Goal: Transaction & Acquisition: Book appointment/travel/reservation

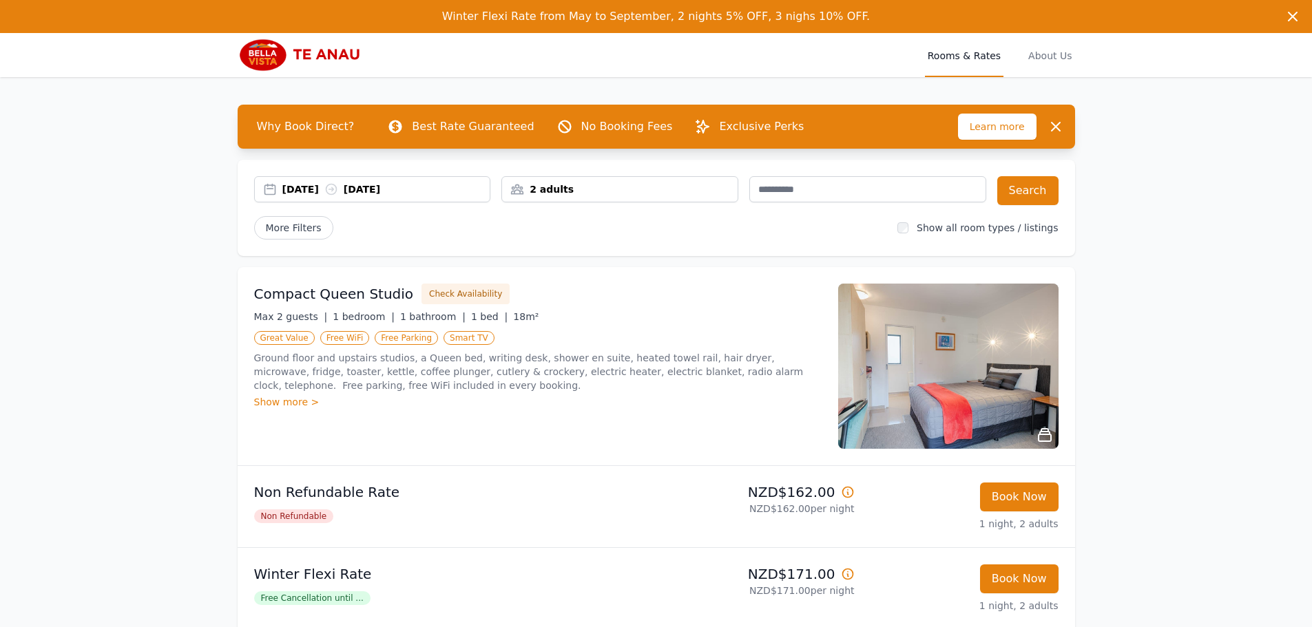
click at [318, 187] on div "[DATE] [DATE]" at bounding box center [386, 190] width 208 height 14
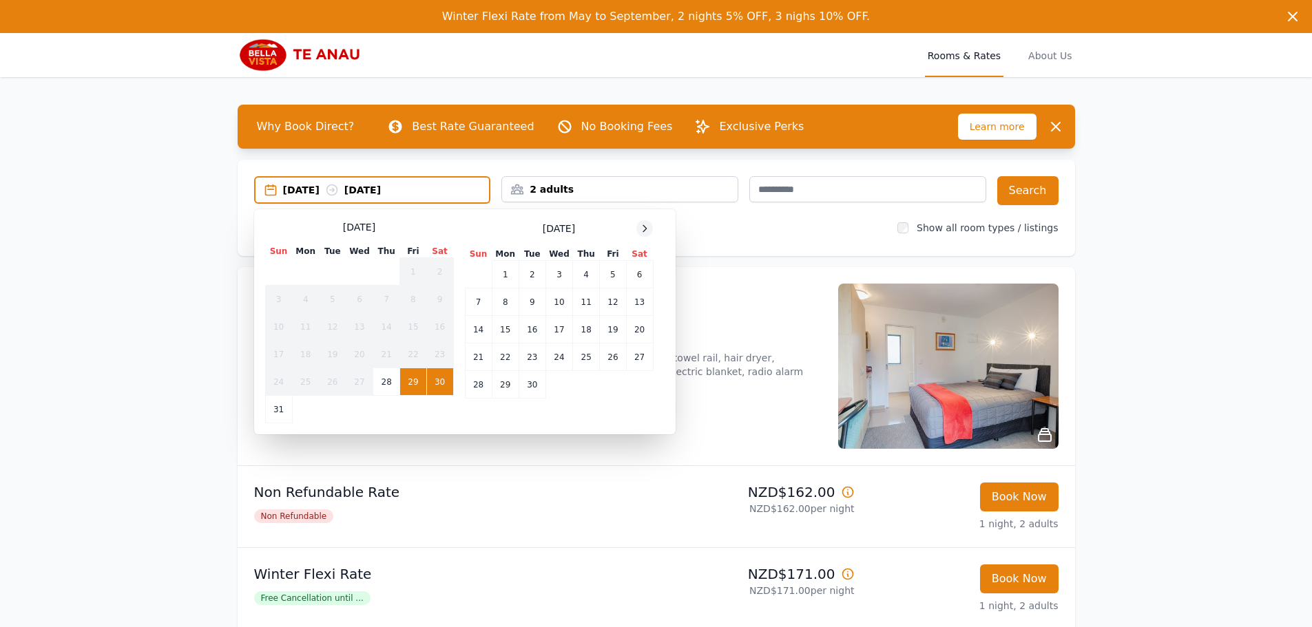
click at [647, 228] on icon at bounding box center [644, 228] width 3 height 6
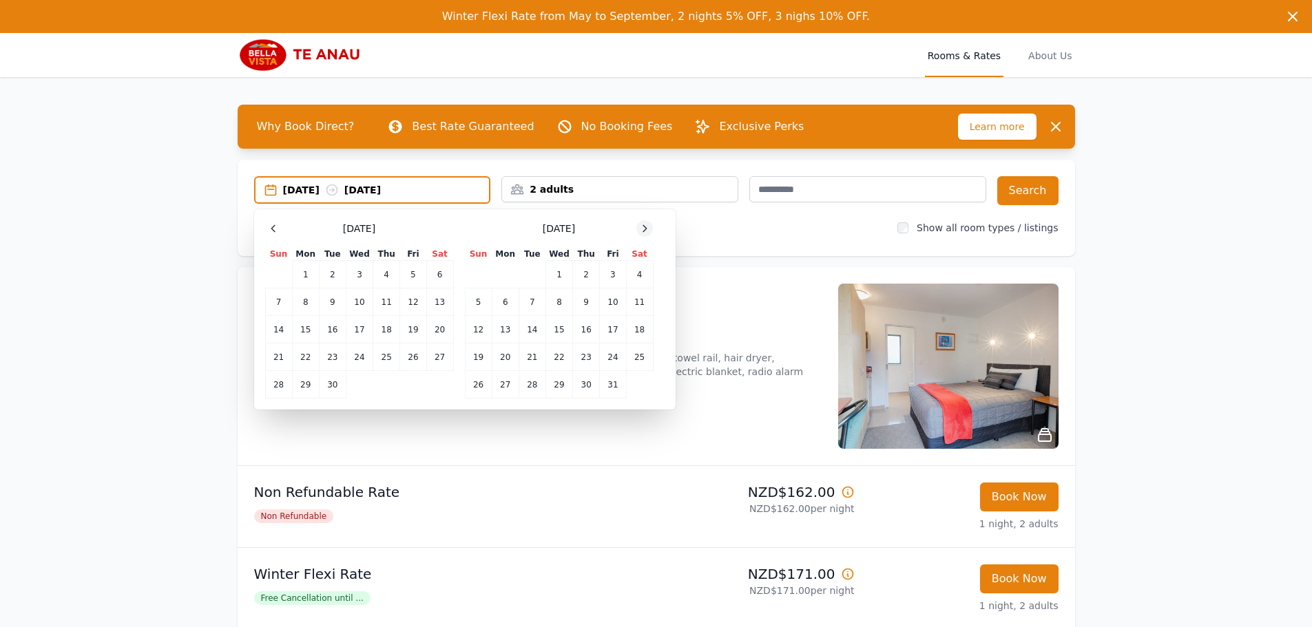
click at [647, 228] on icon at bounding box center [644, 228] width 3 height 6
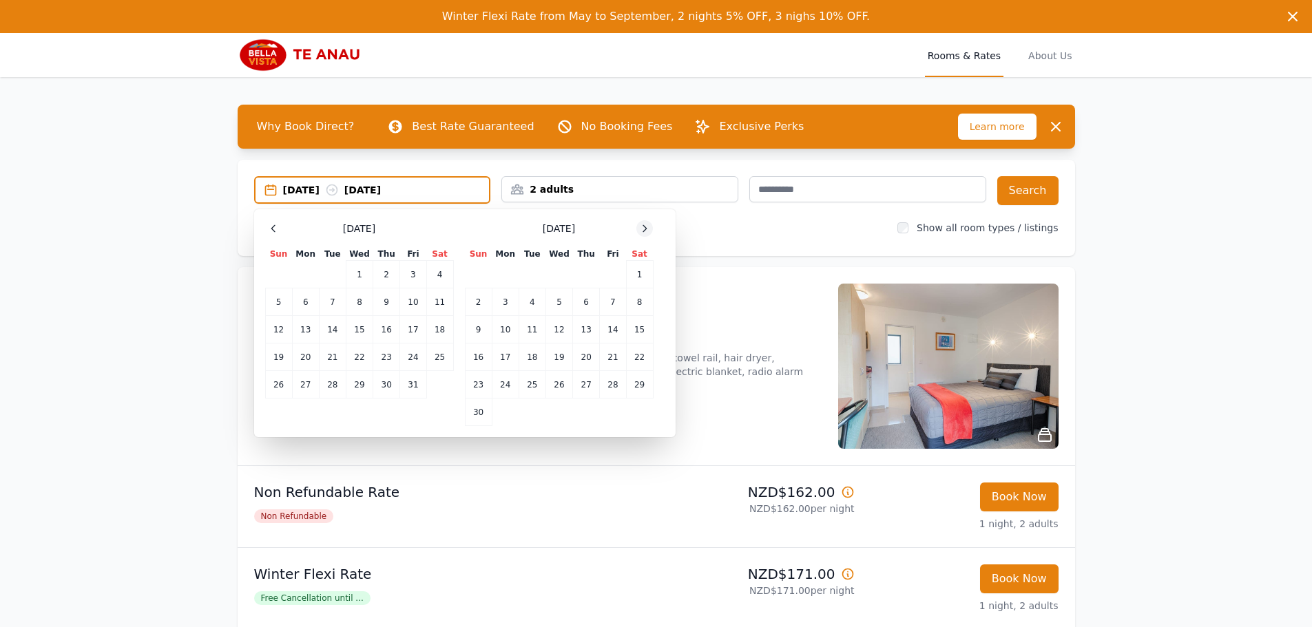
click at [647, 228] on icon at bounding box center [644, 228] width 3 height 6
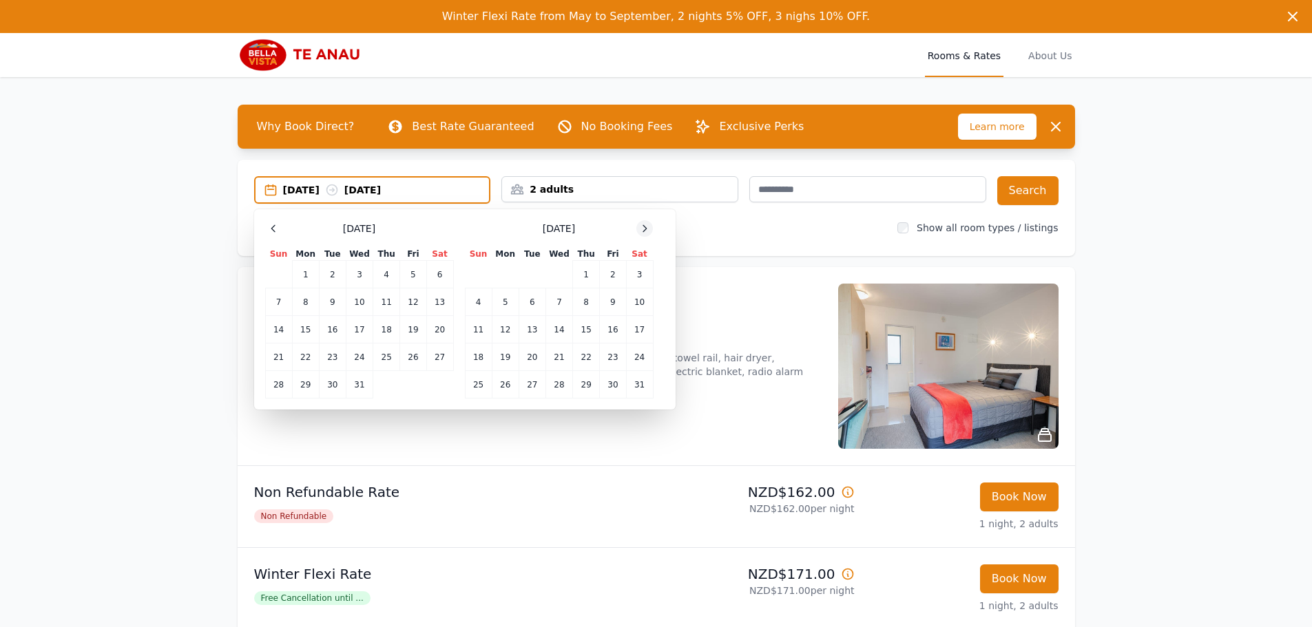
click at [647, 228] on icon at bounding box center [644, 228] width 3 height 6
click at [585, 299] on td "12" at bounding box center [586, 303] width 27 height 28
click at [642, 301] on td "14" at bounding box center [639, 303] width 27 height 28
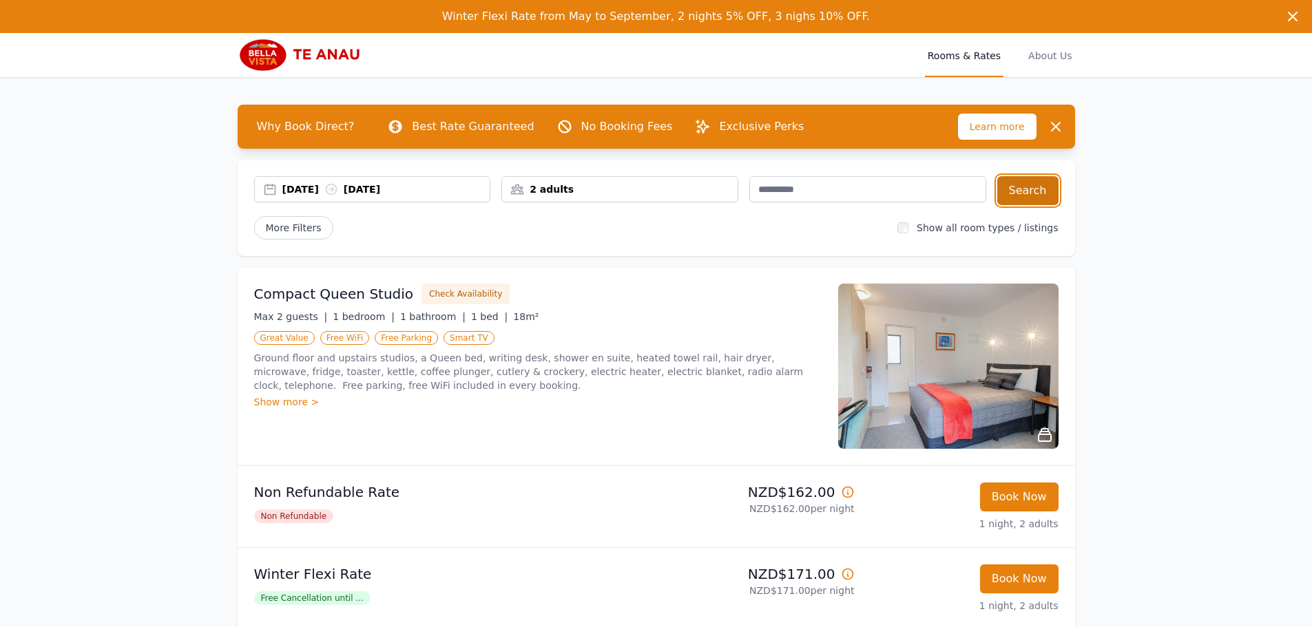
click at [1042, 186] on button "Search" at bounding box center [1027, 190] width 61 height 29
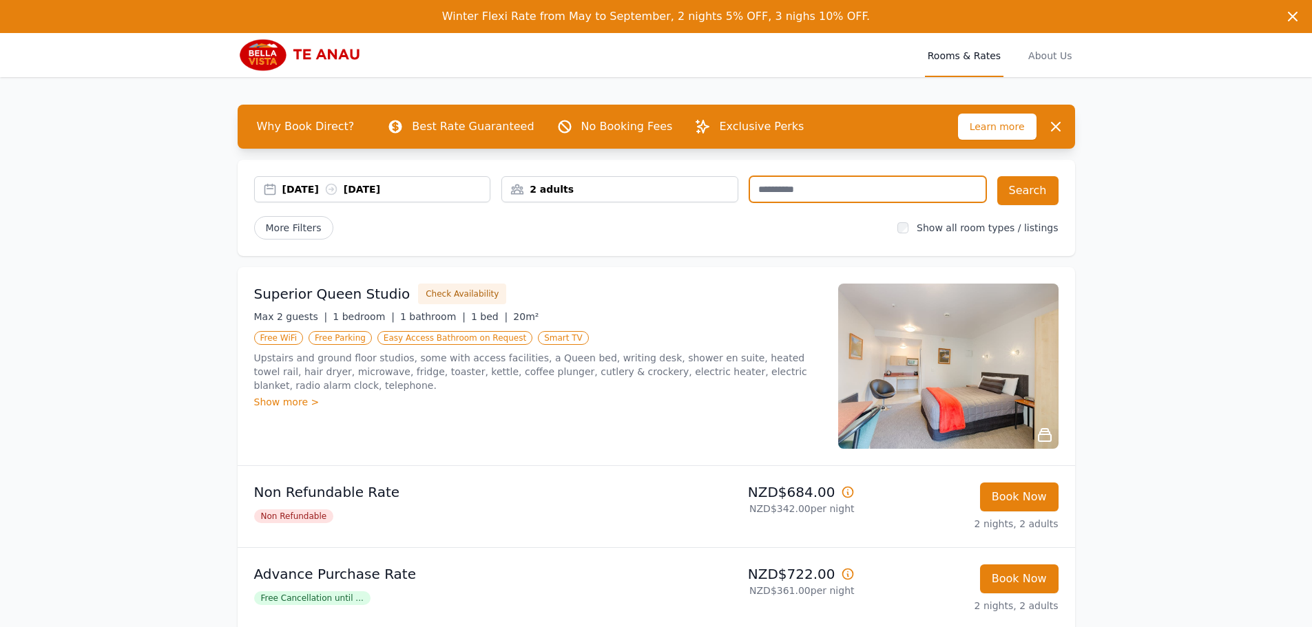
click at [798, 187] on input "text" at bounding box center [867, 189] width 237 height 26
type input "********"
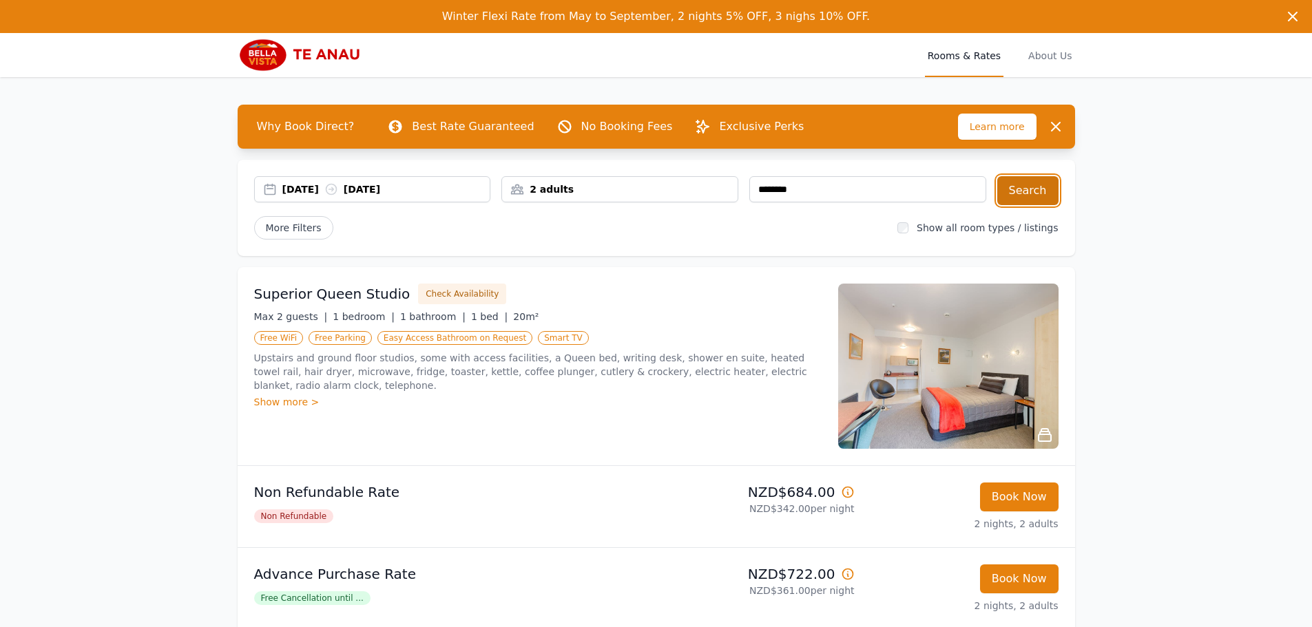
click at [1035, 187] on button "Search" at bounding box center [1027, 190] width 61 height 29
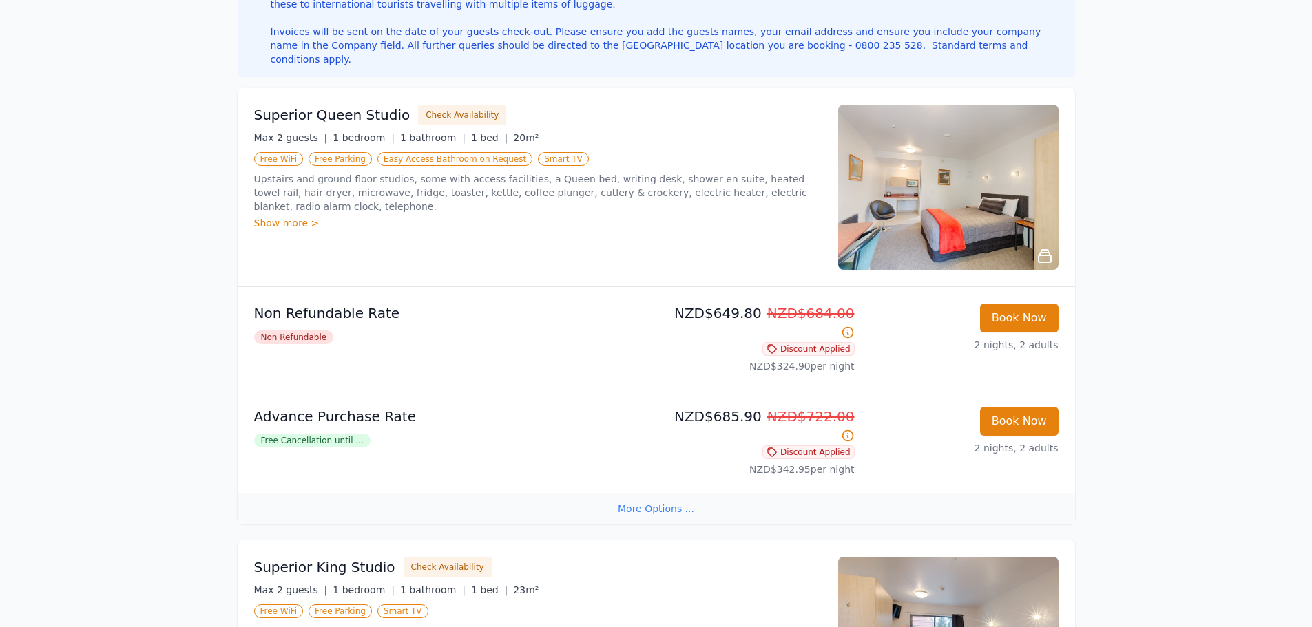
scroll to position [375, 0]
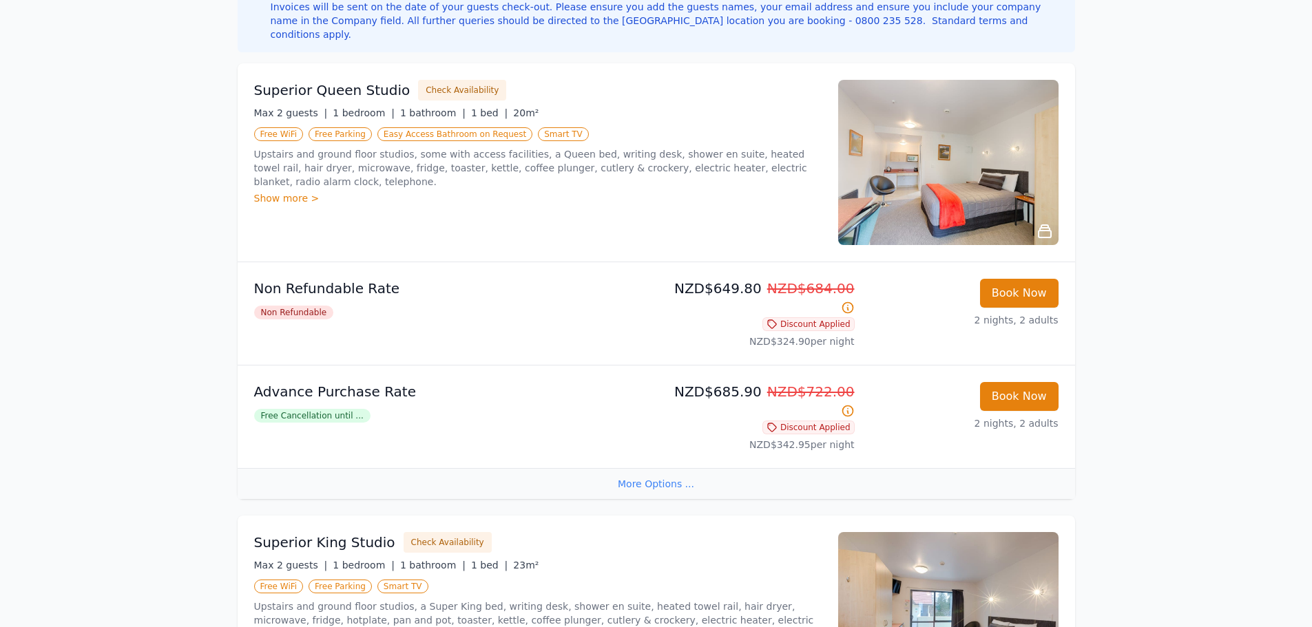
click at [663, 468] on div "More Options ..." at bounding box center [657, 483] width 838 height 31
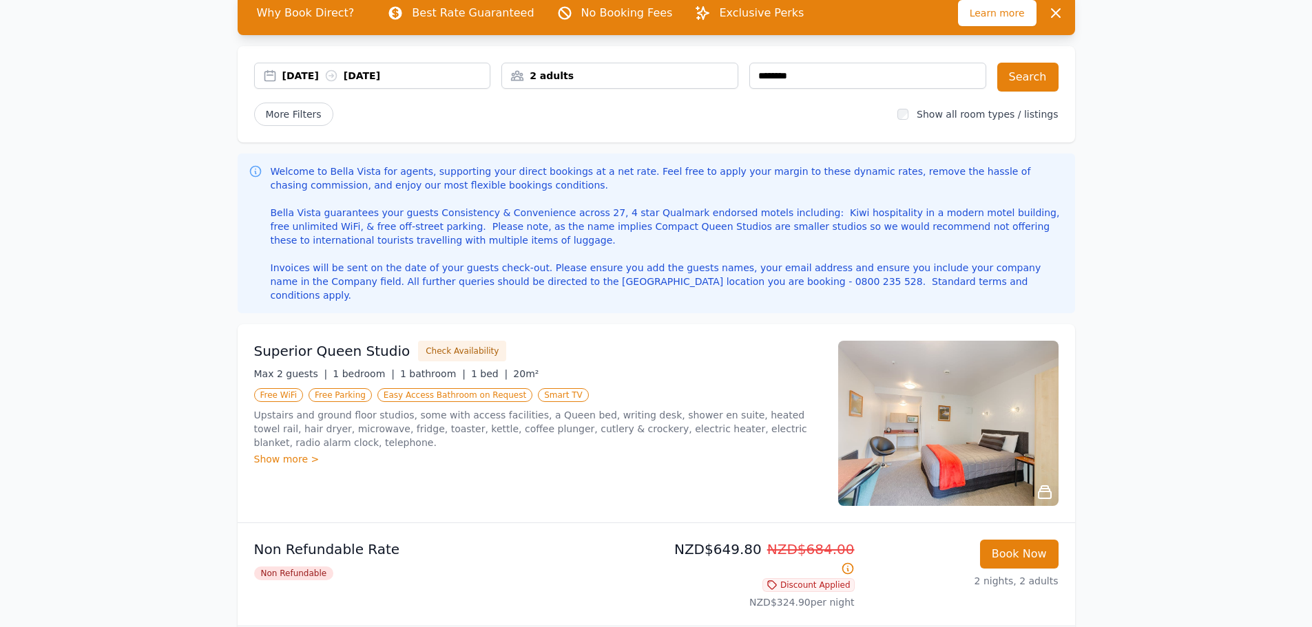
scroll to position [0, 0]
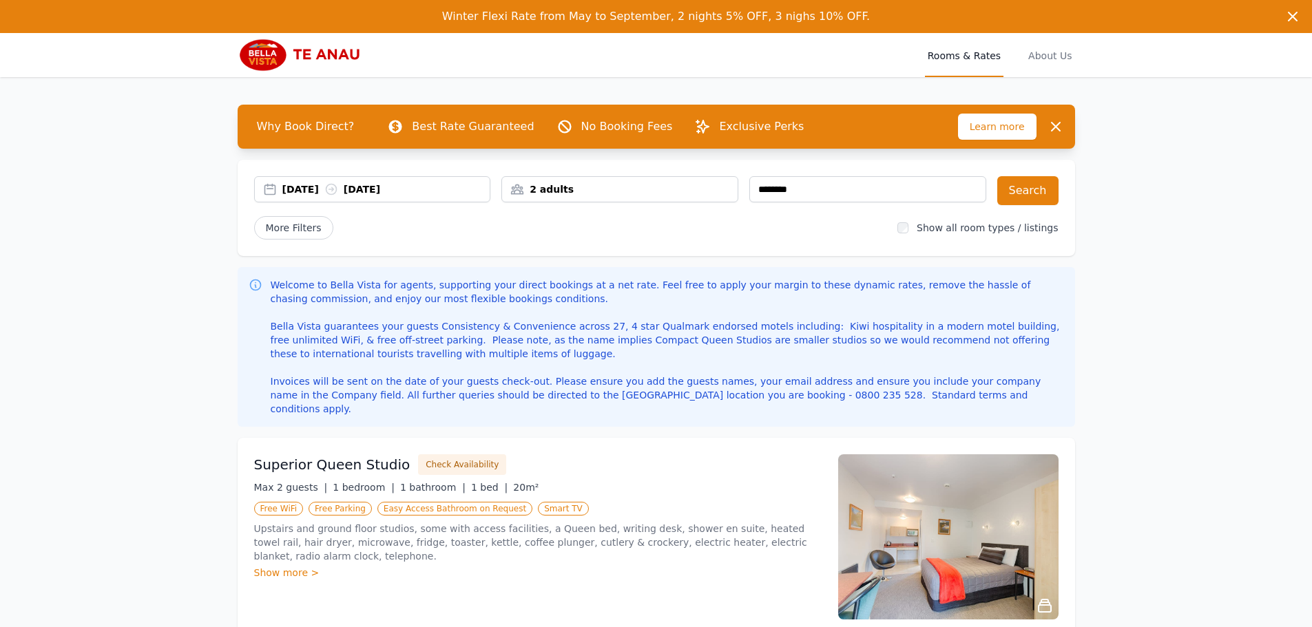
click at [631, 190] on div "2 adults" at bounding box center [620, 190] width 236 height 14
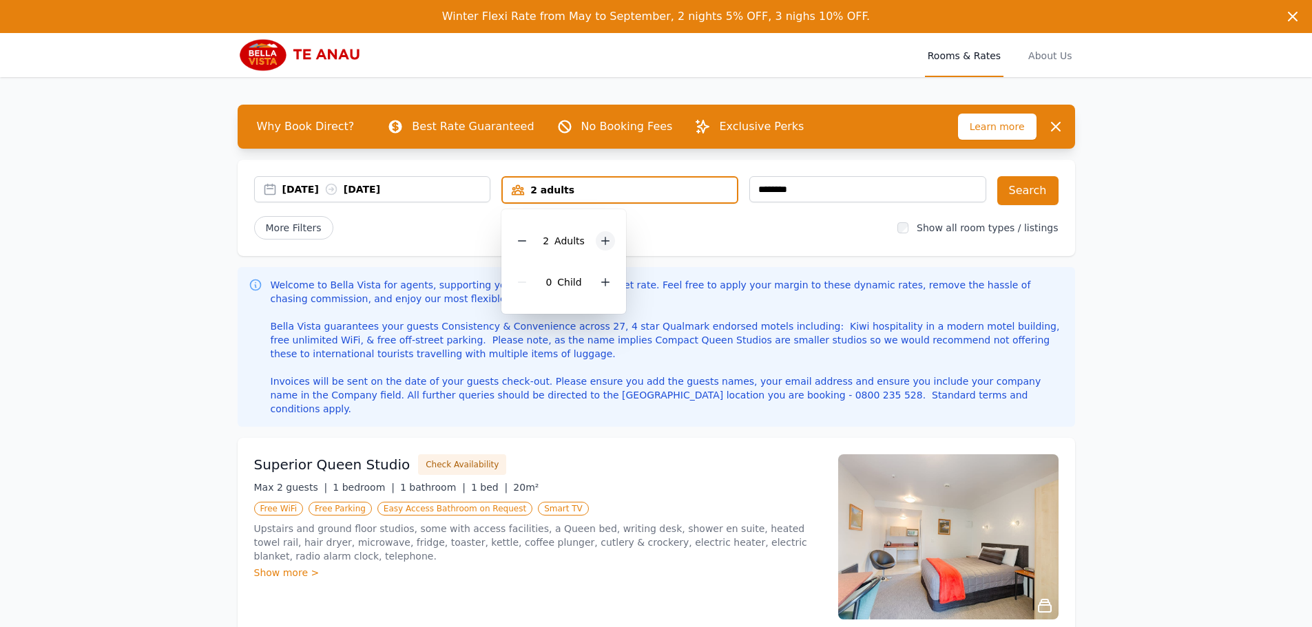
click at [612, 241] on div at bounding box center [605, 240] width 19 height 19
click at [1030, 185] on button "Search" at bounding box center [1027, 190] width 61 height 29
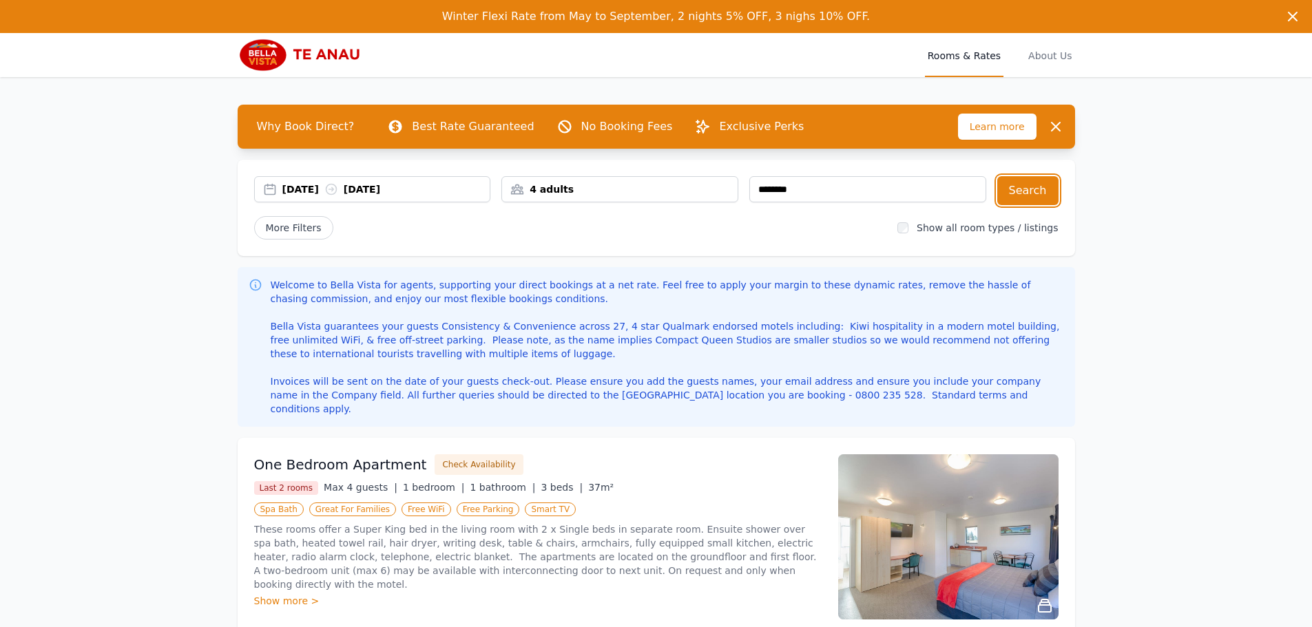
click at [615, 189] on div "4 adults" at bounding box center [620, 190] width 236 height 14
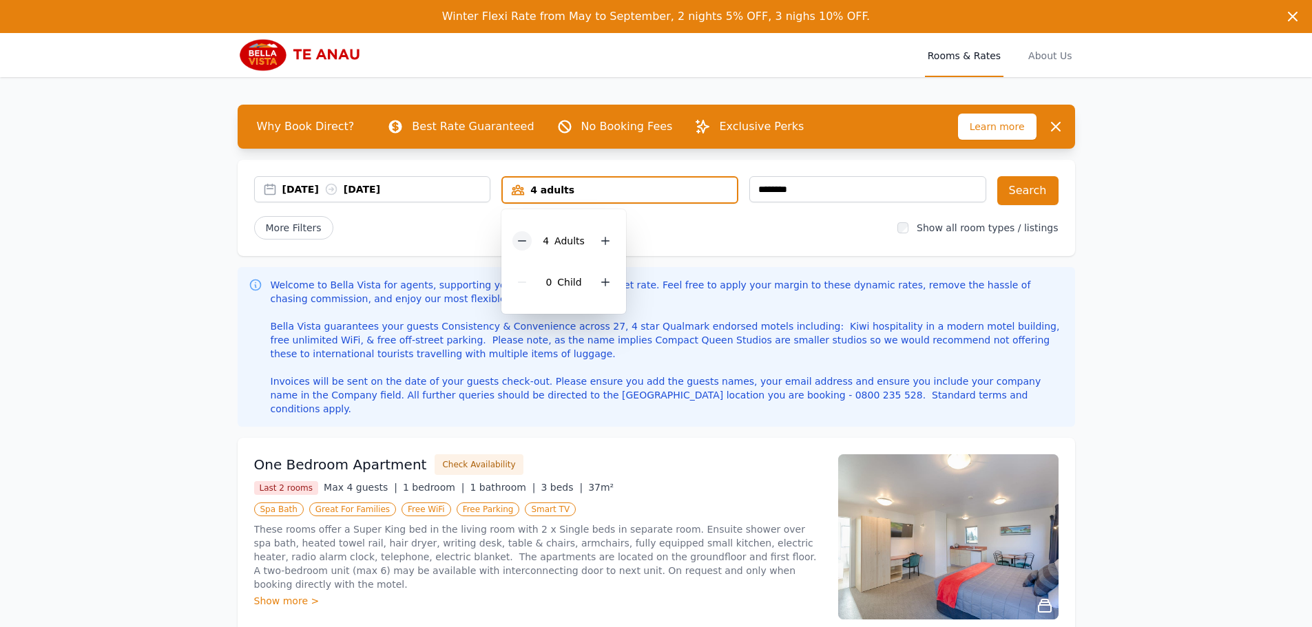
click at [521, 239] on icon at bounding box center [522, 241] width 11 height 11
click at [523, 239] on icon at bounding box center [522, 241] width 11 height 11
click at [1031, 188] on button "Search" at bounding box center [1027, 190] width 61 height 29
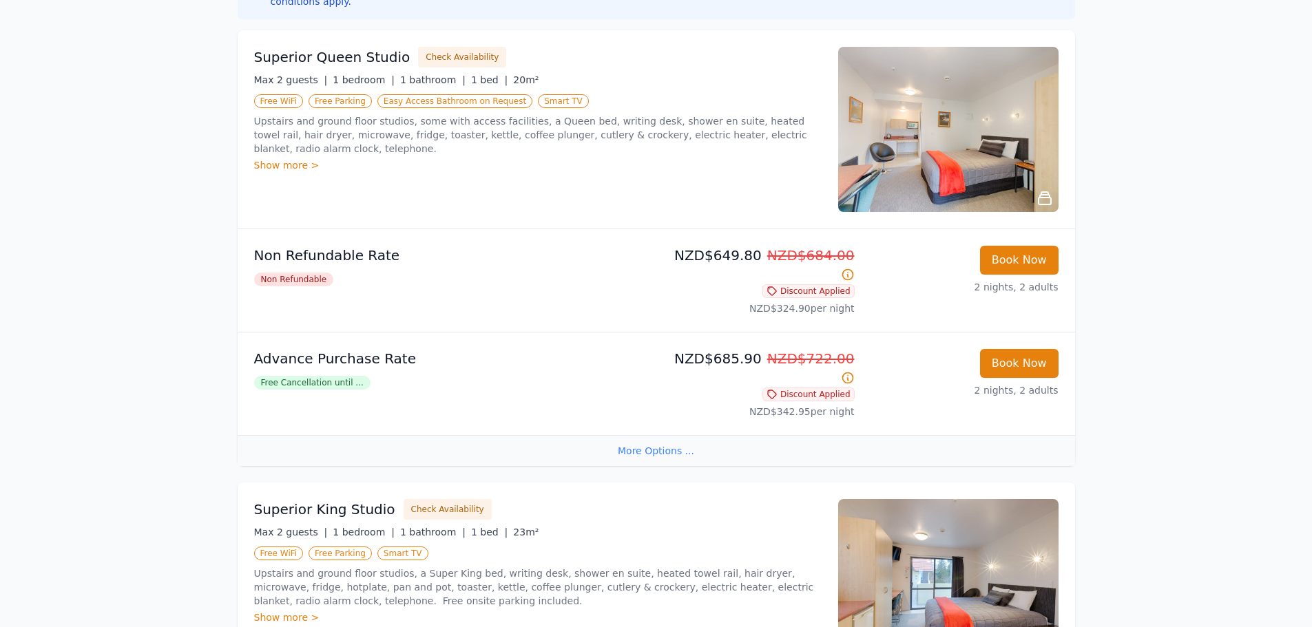
scroll to position [413, 0]
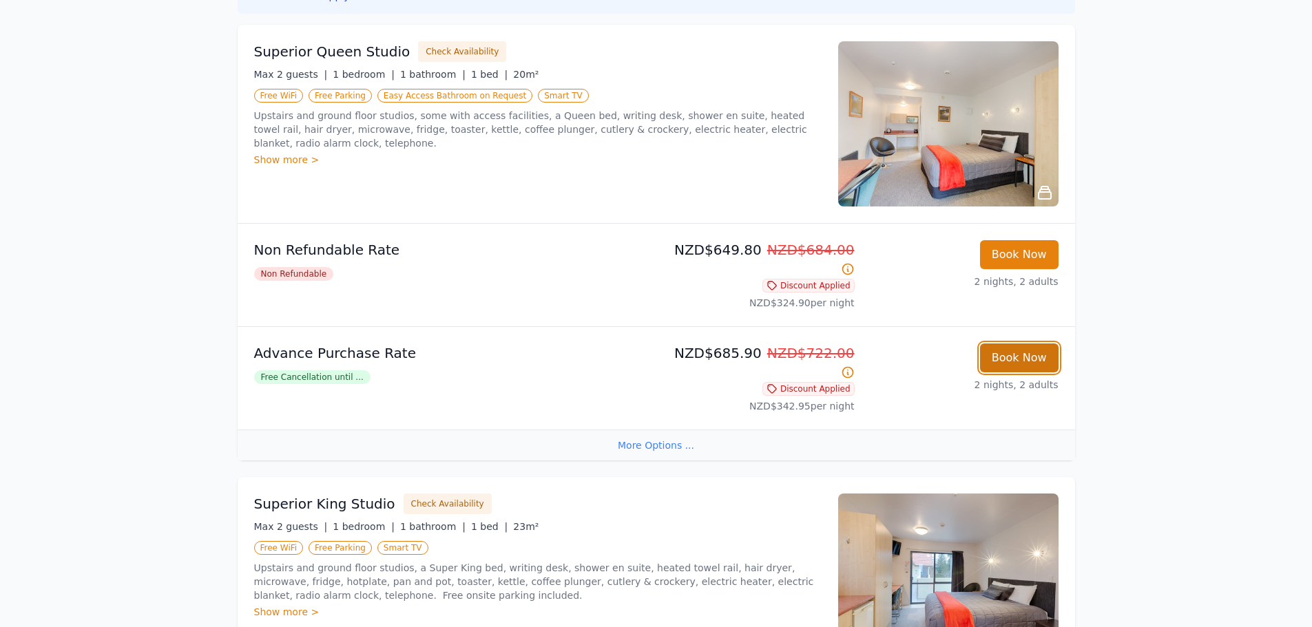
click at [1012, 344] on button "Book Now" at bounding box center [1019, 358] width 79 height 29
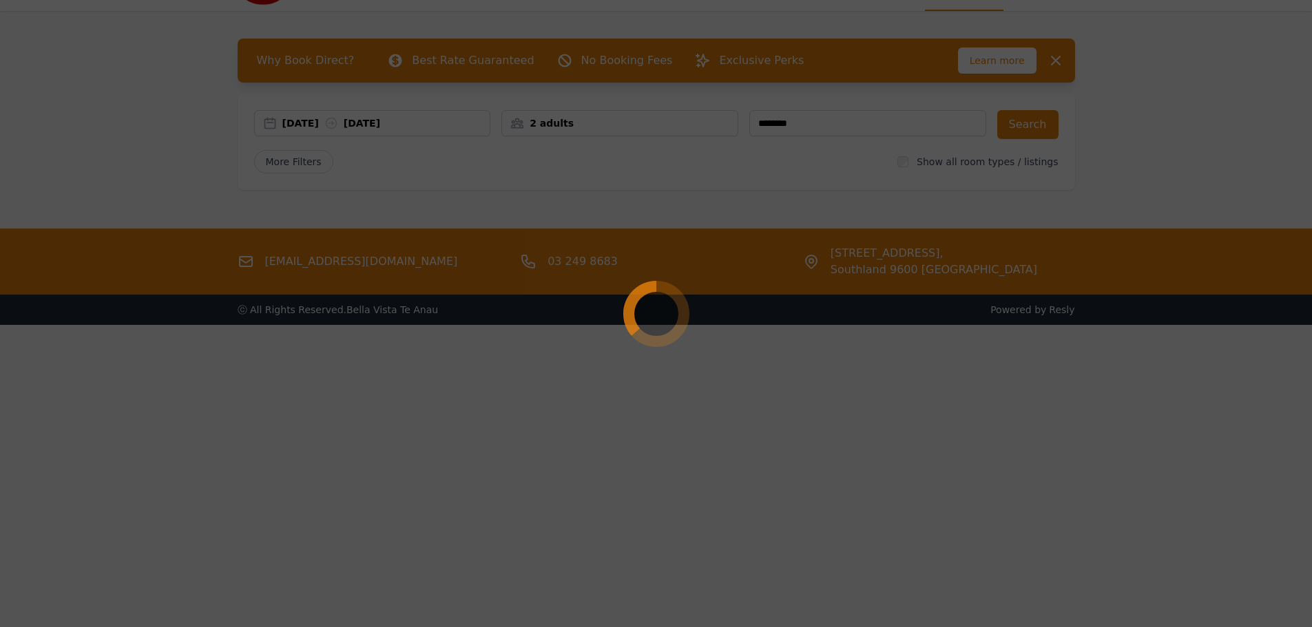
scroll to position [66, 0]
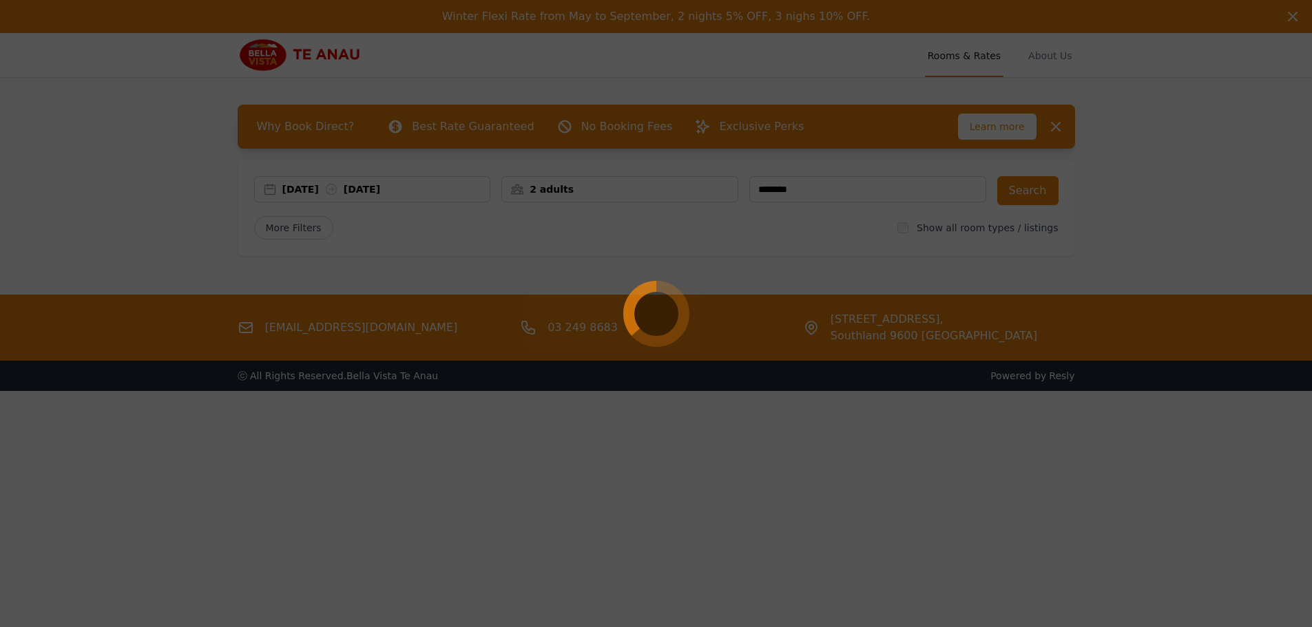
select select "**"
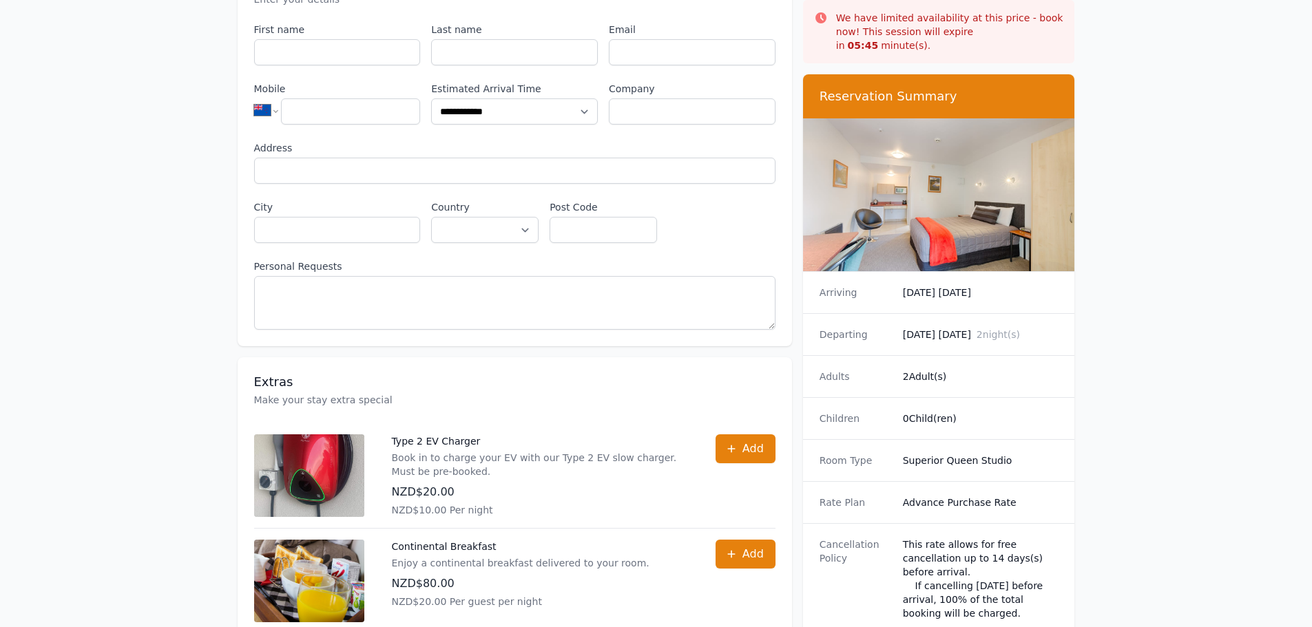
scroll to position [207, 0]
